Goal: Task Accomplishment & Management: Use online tool/utility

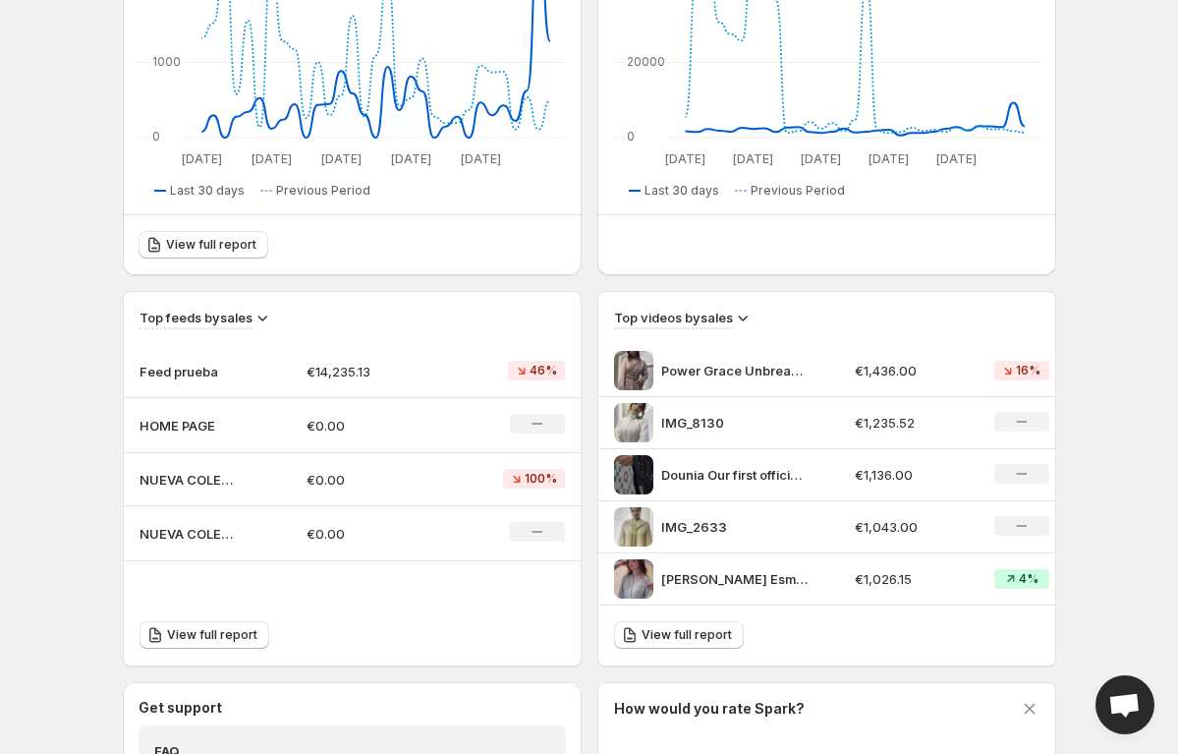
scroll to position [404, 0]
click at [295, 371] on td "€14,235.13" at bounding box center [375, 370] width 168 height 53
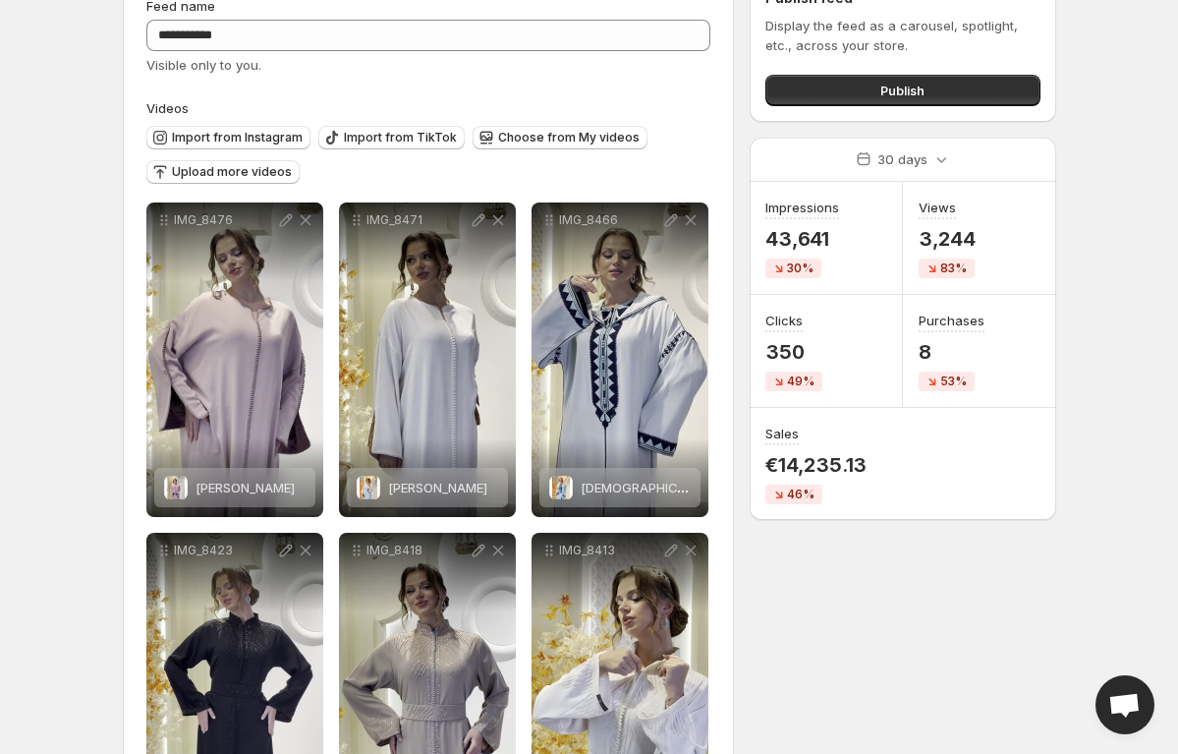
scroll to position [52, 0]
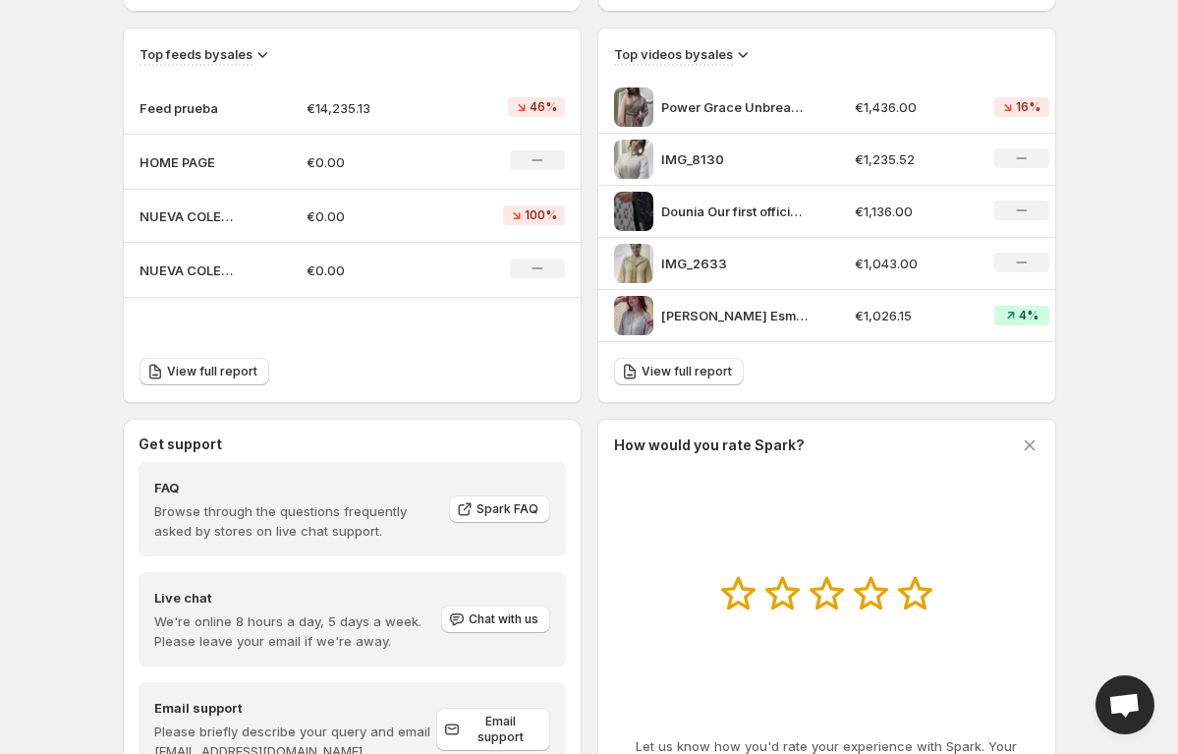
scroll to position [656, 0]
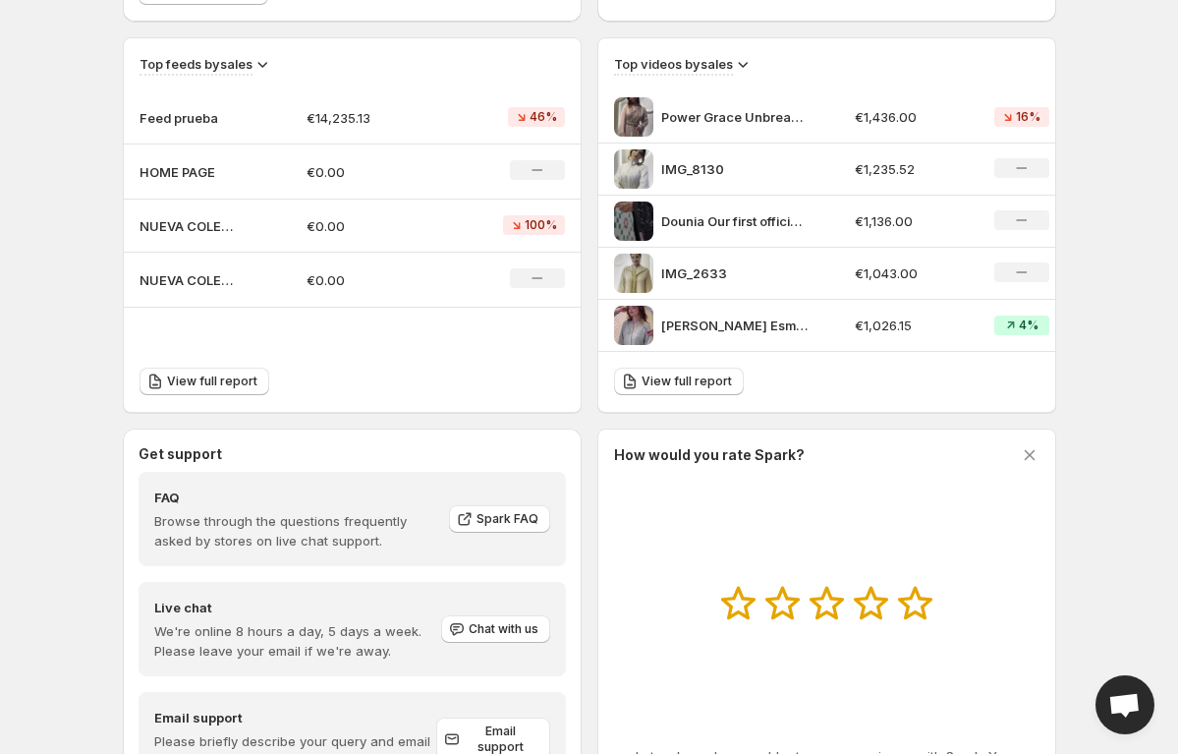
click at [227, 216] on p "NUEVA COLECCION" at bounding box center [189, 226] width 98 height 20
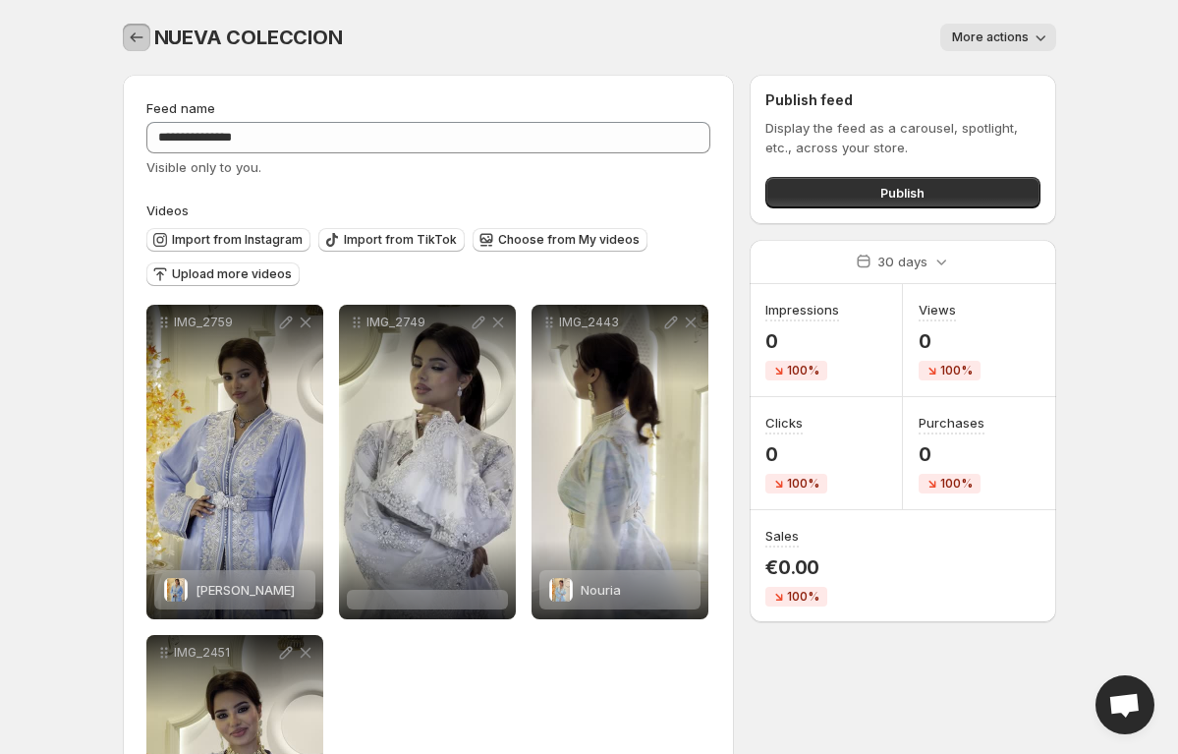
click at [135, 35] on icon "Settings" at bounding box center [137, 38] width 20 height 20
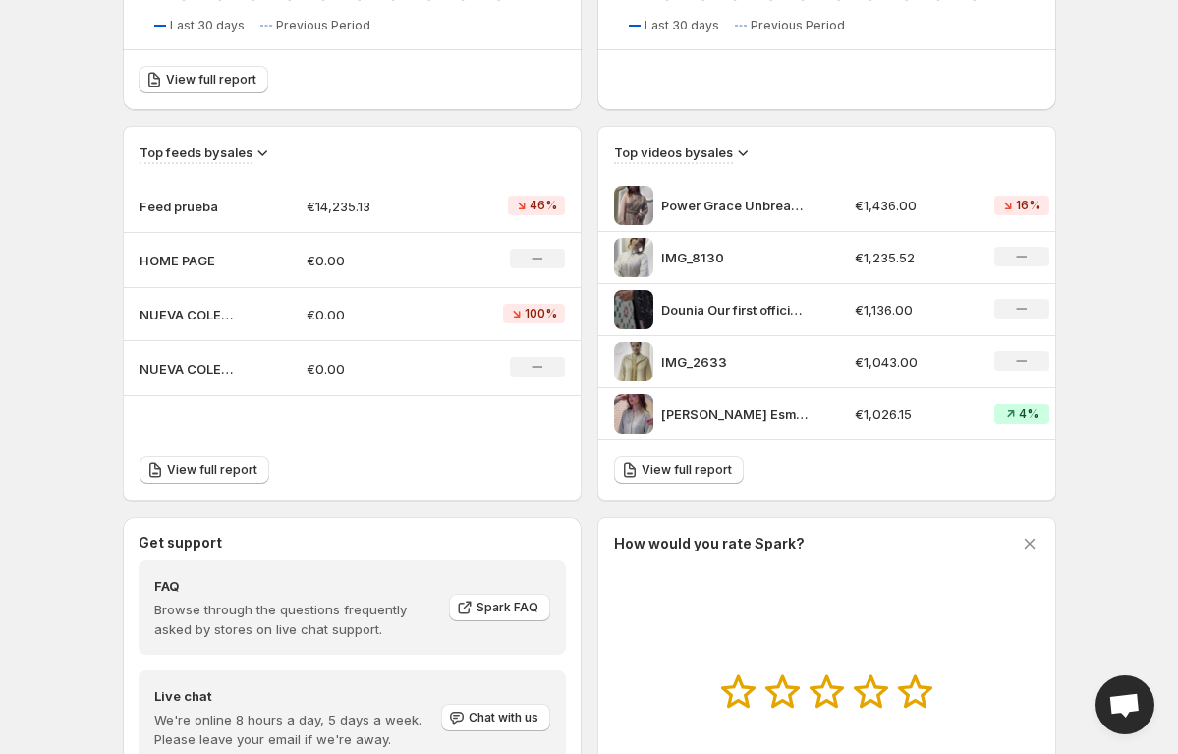
scroll to position [749, 0]
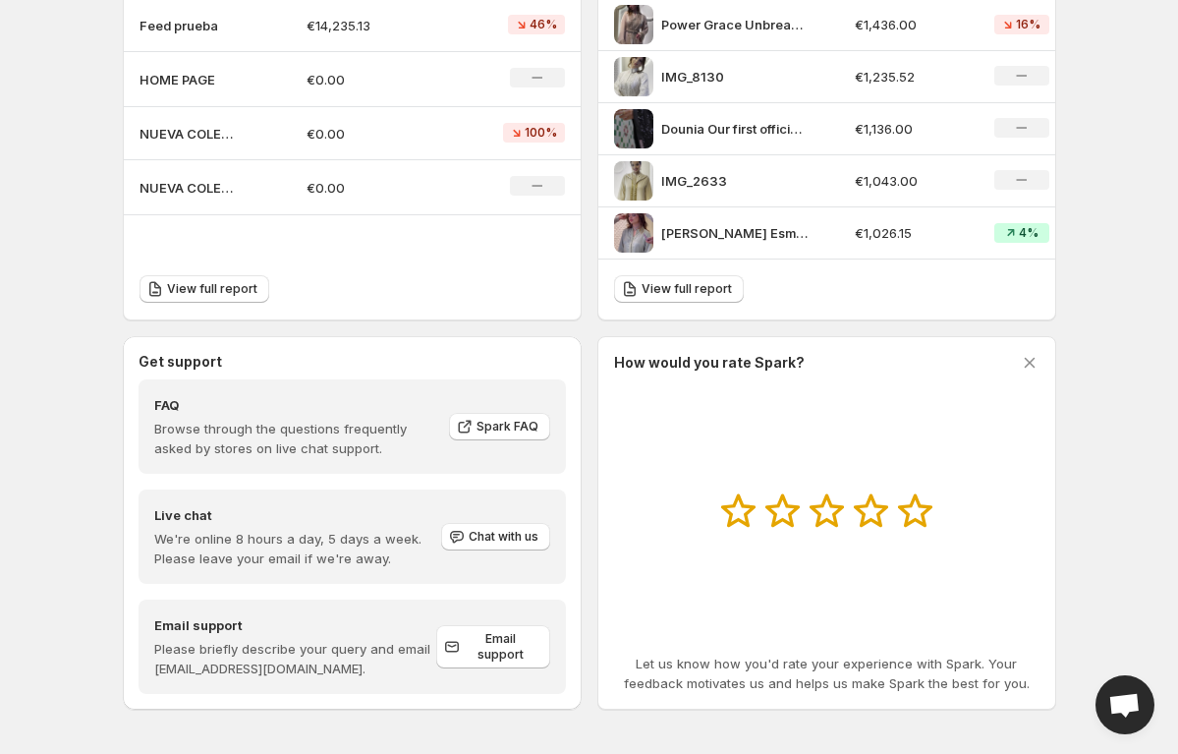
click at [216, 81] on p "HOME PAGE" at bounding box center [189, 80] width 98 height 20
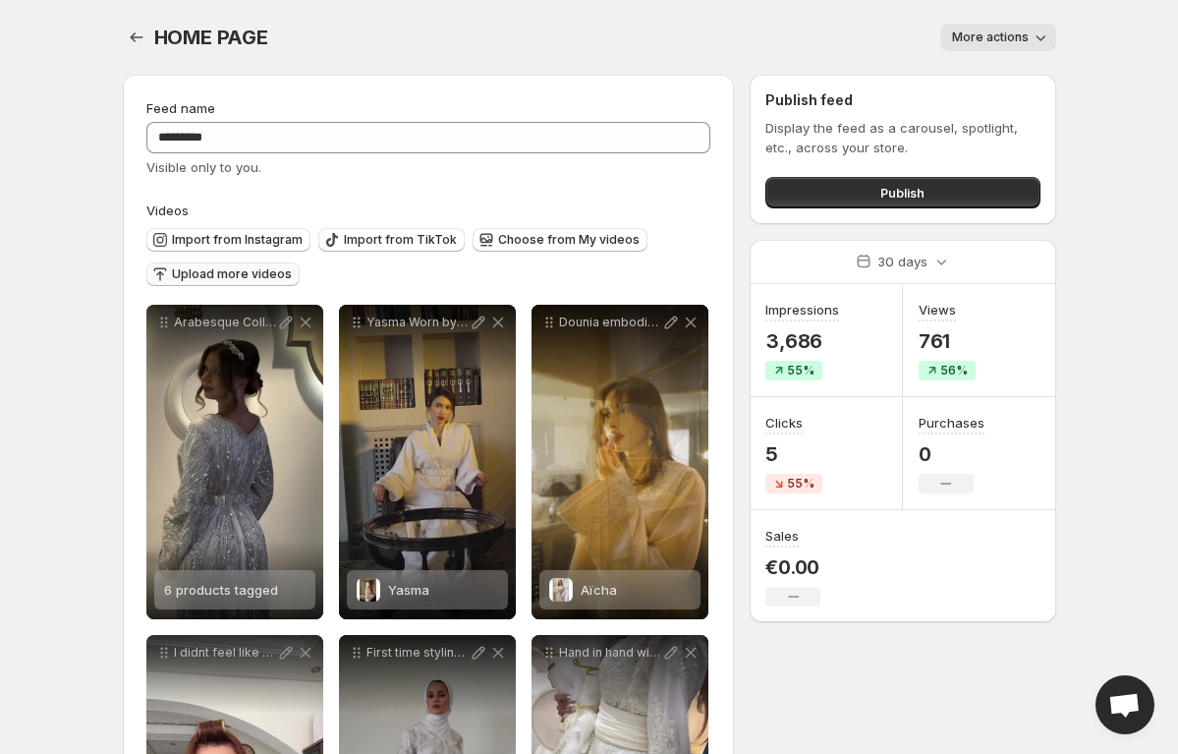
click at [235, 274] on span "Upload more videos" at bounding box center [232, 274] width 120 height 16
click at [294, 238] on span "Import from Instagram" at bounding box center [237, 240] width 131 height 16
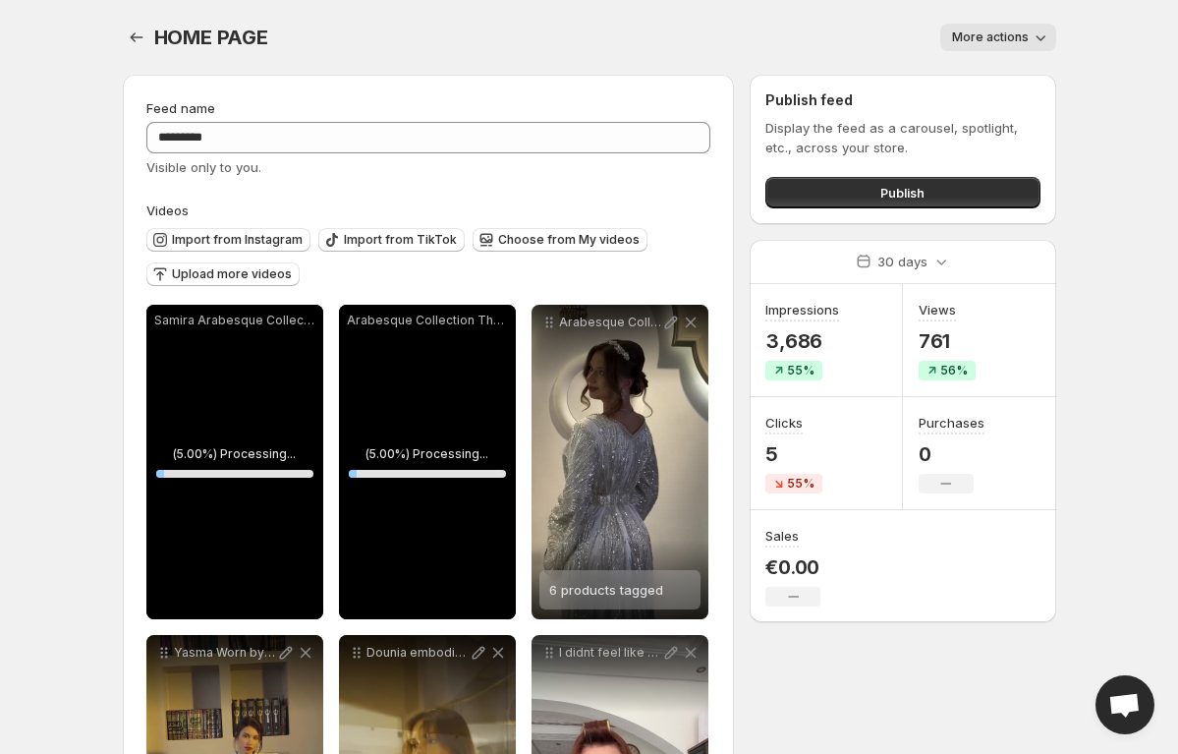
scroll to position [32, 0]
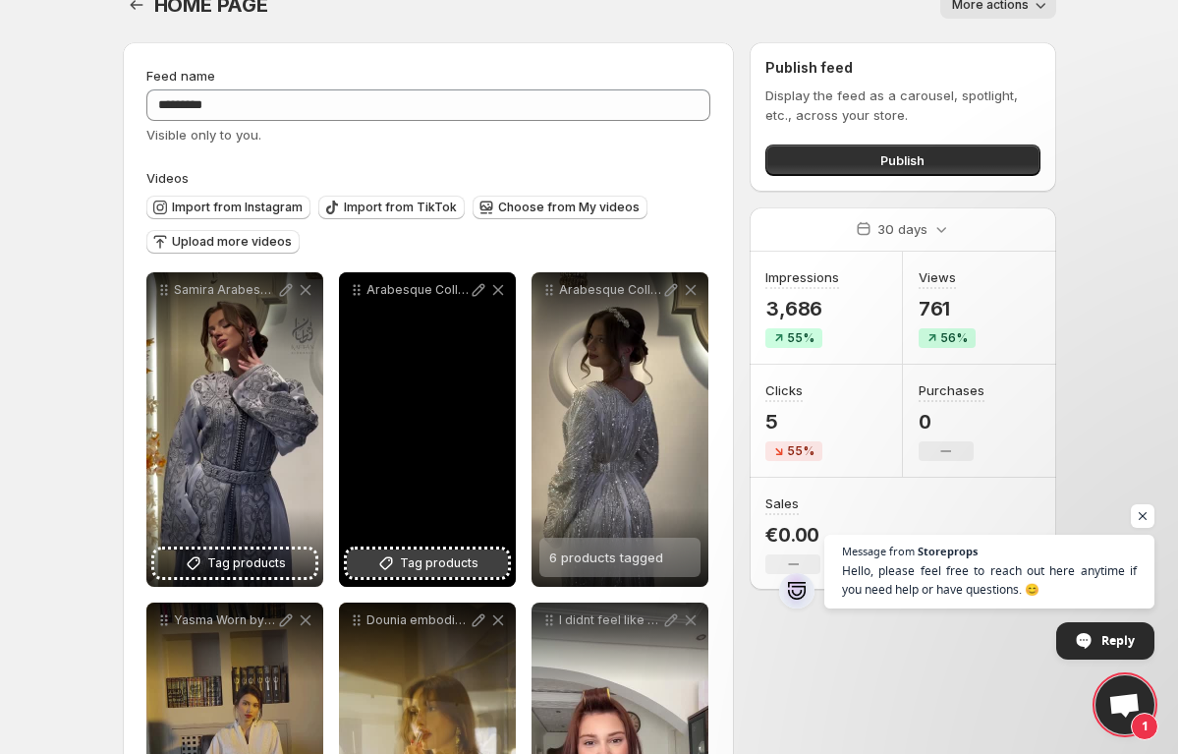
click at [367, 562] on button "Tag products" at bounding box center [427, 563] width 161 height 28
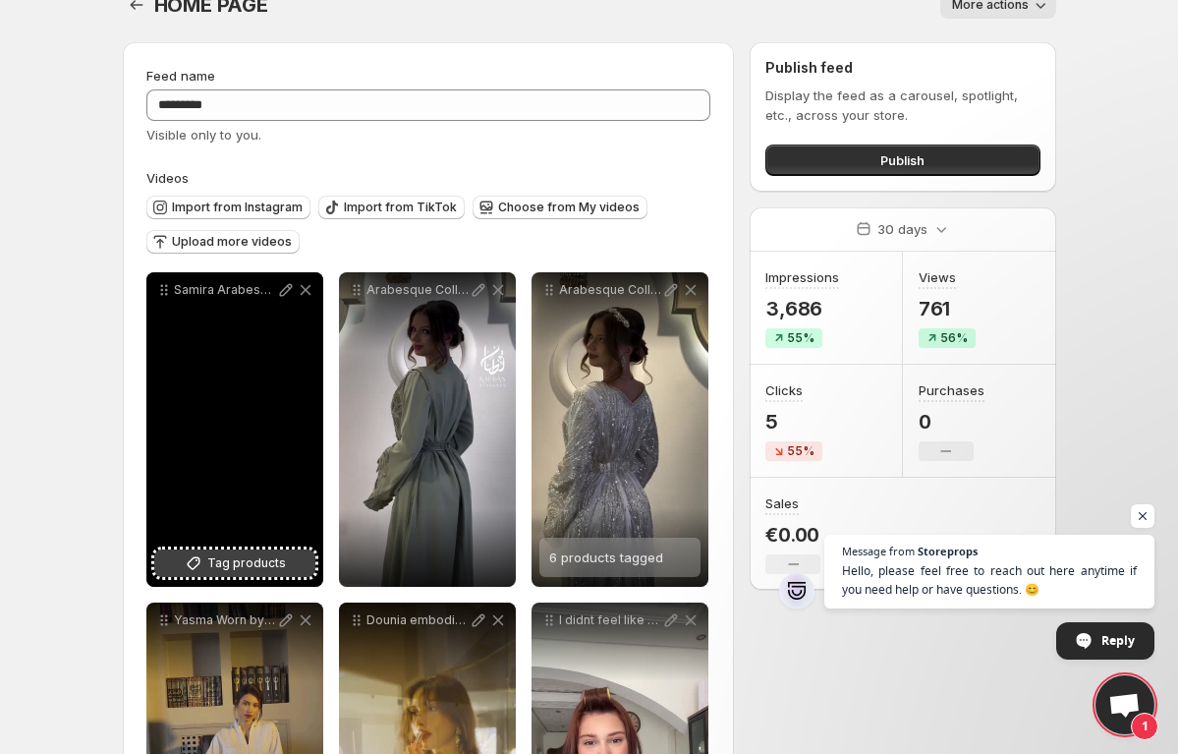
click at [285, 564] on button "Tag products" at bounding box center [234, 563] width 161 height 28
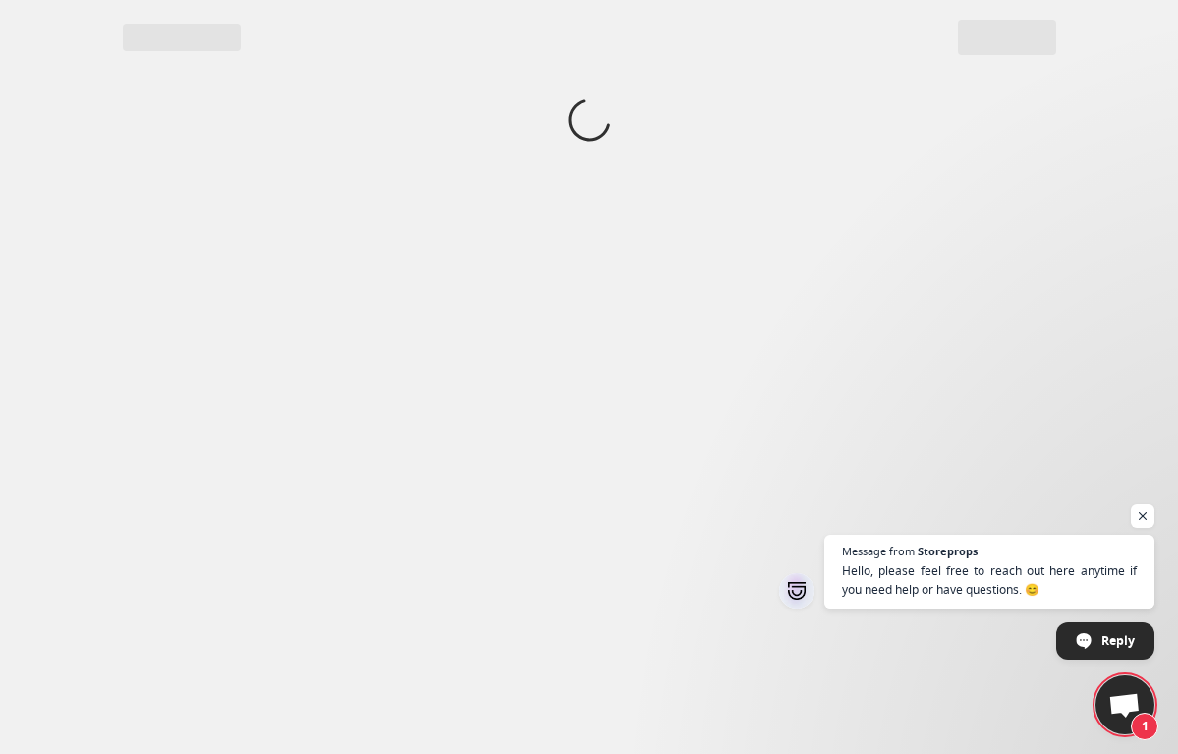
scroll to position [0, 0]
